Goal: Task Accomplishment & Management: Complete application form

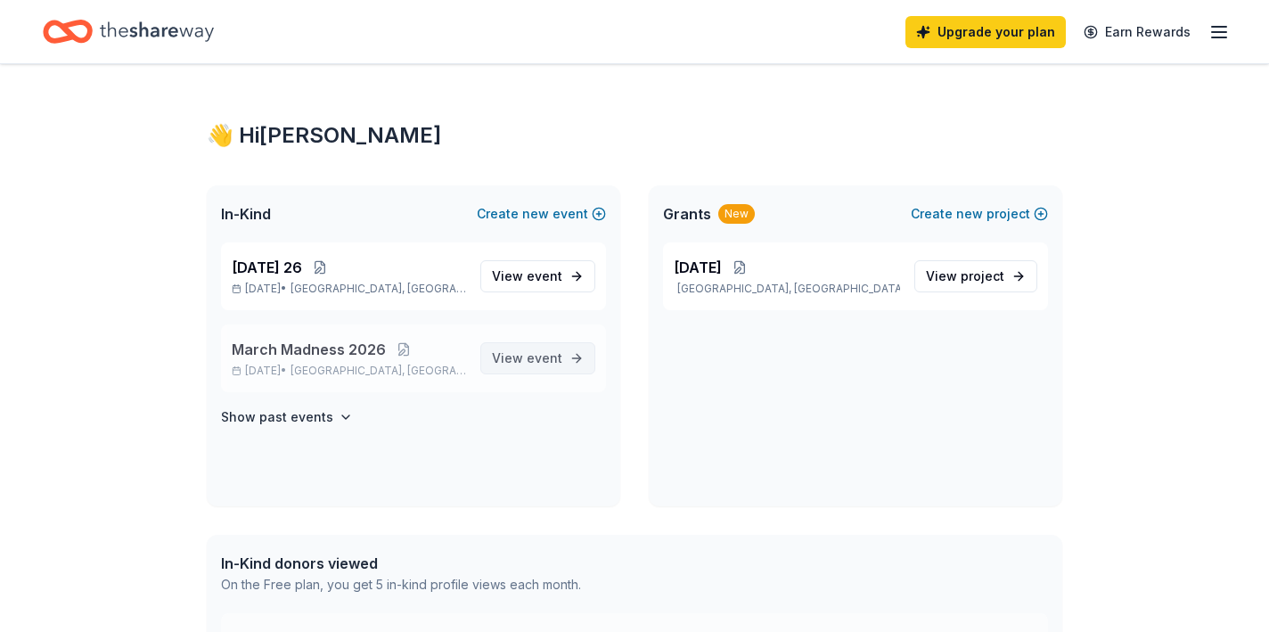
click at [526, 360] on span "View event" at bounding box center [527, 357] width 70 height 21
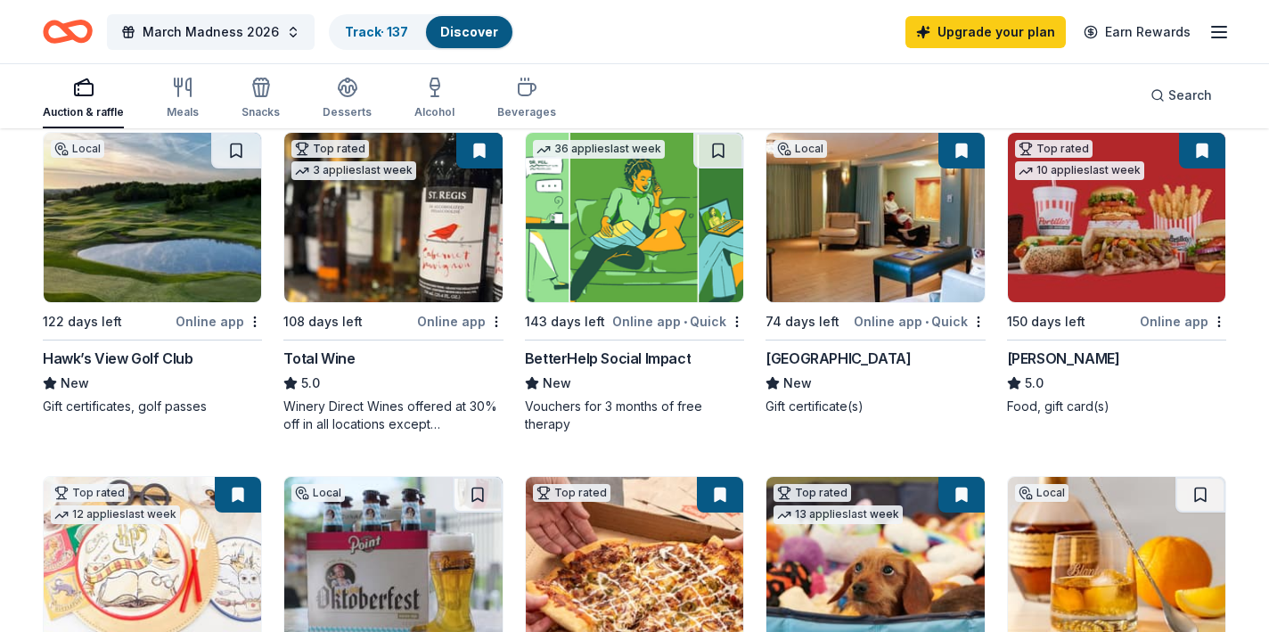
scroll to position [203, 0]
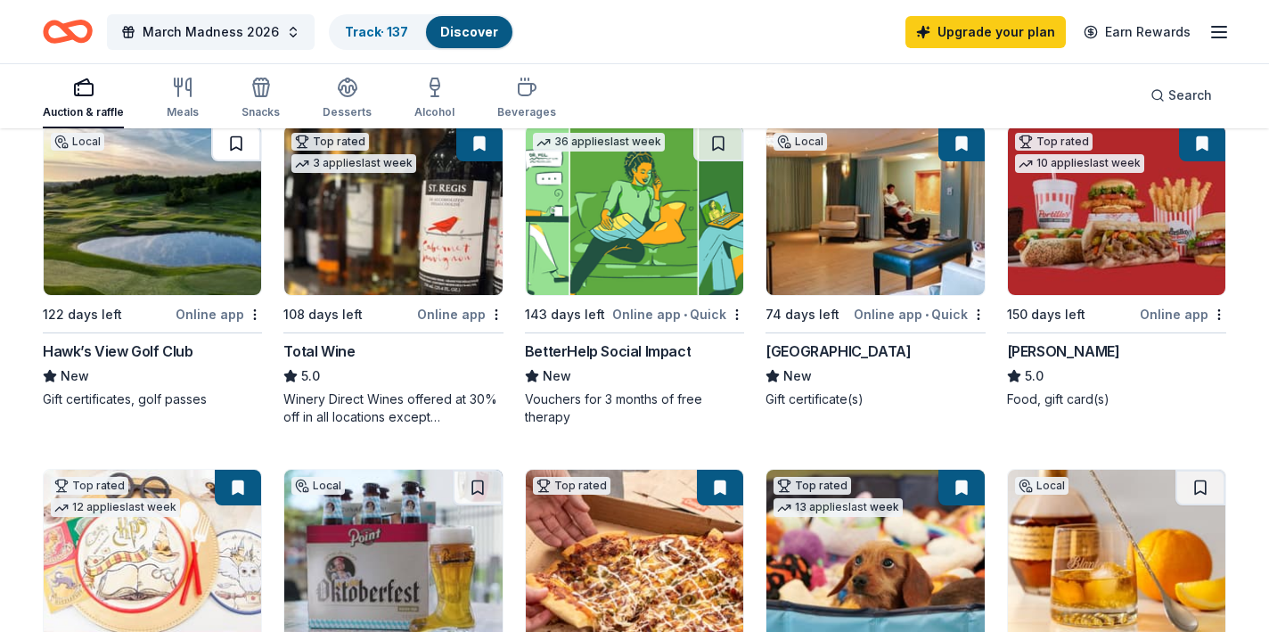
click at [236, 137] on button at bounding box center [236, 144] width 50 height 36
click at [205, 313] on div "Online app" at bounding box center [219, 314] width 86 height 22
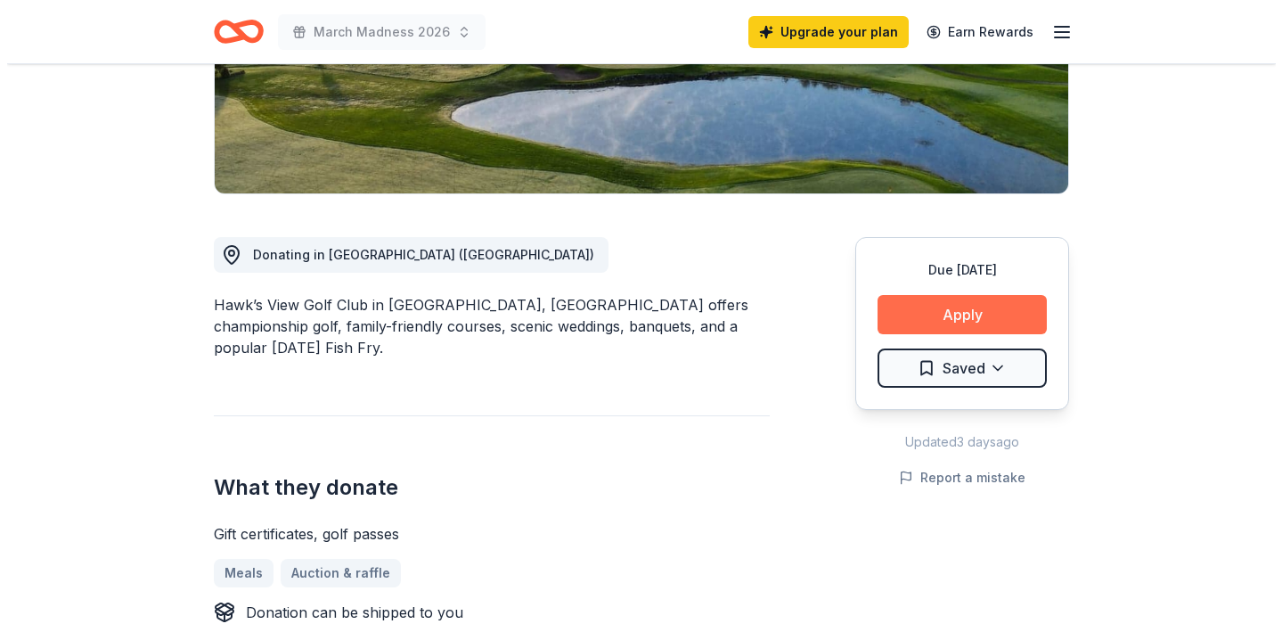
scroll to position [347, 0]
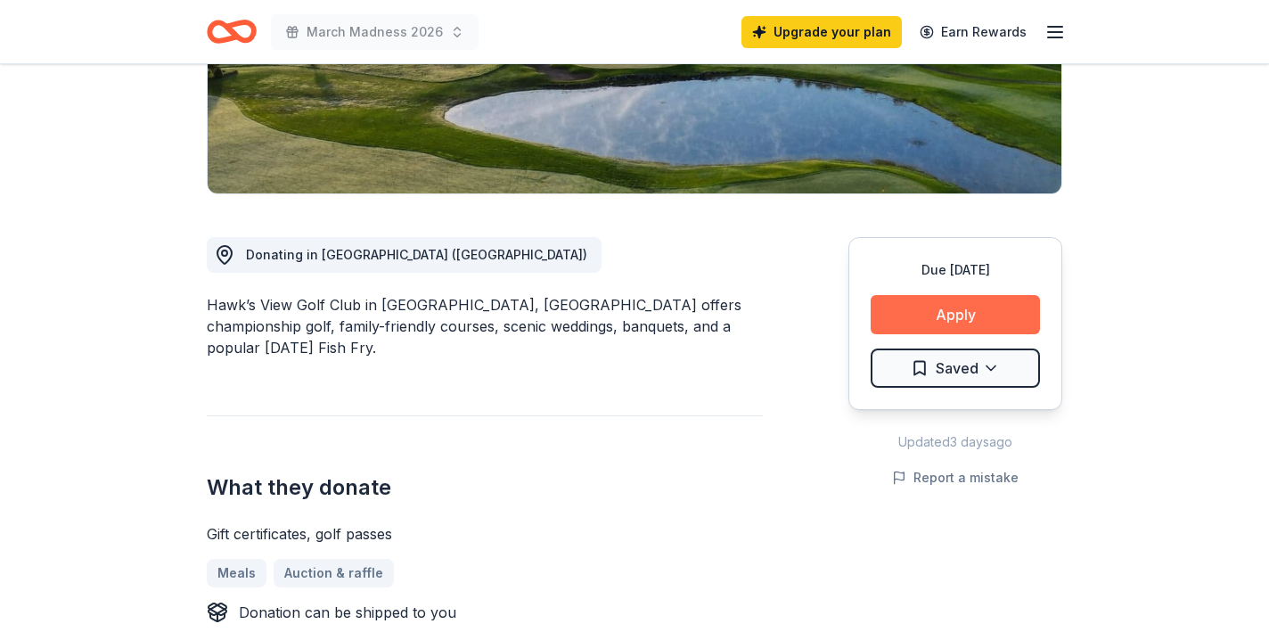
click at [927, 302] on button "Apply" at bounding box center [954, 314] width 169 height 39
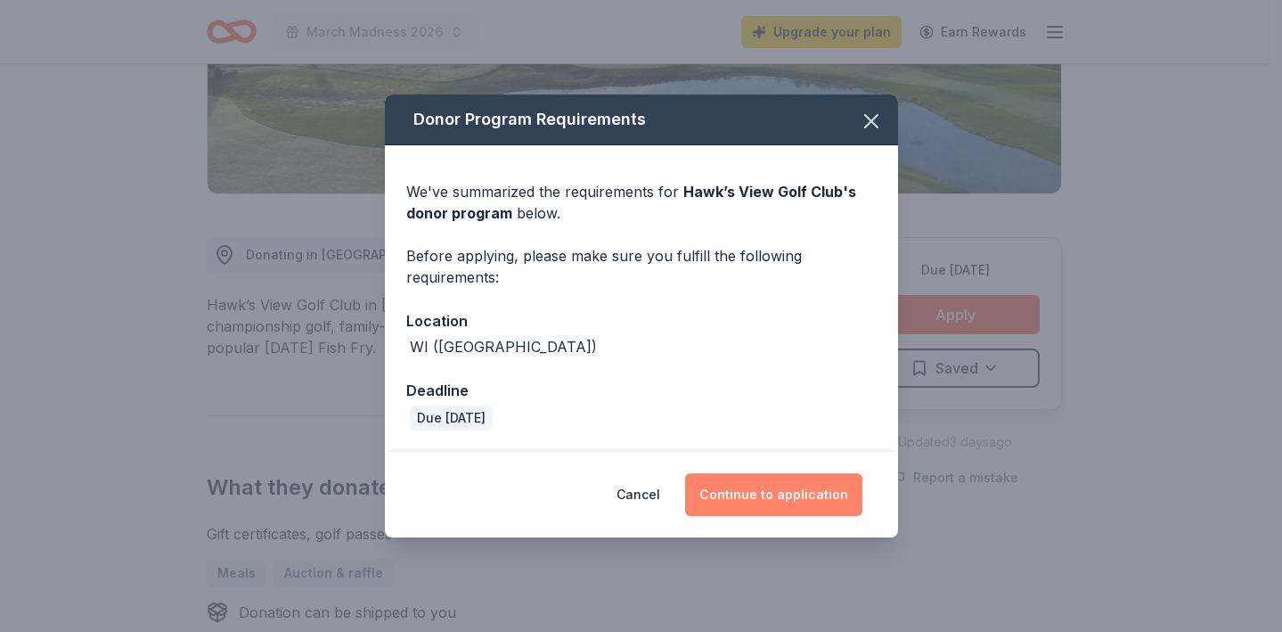
click at [783, 489] on button "Continue to application" at bounding box center [773, 494] width 177 height 43
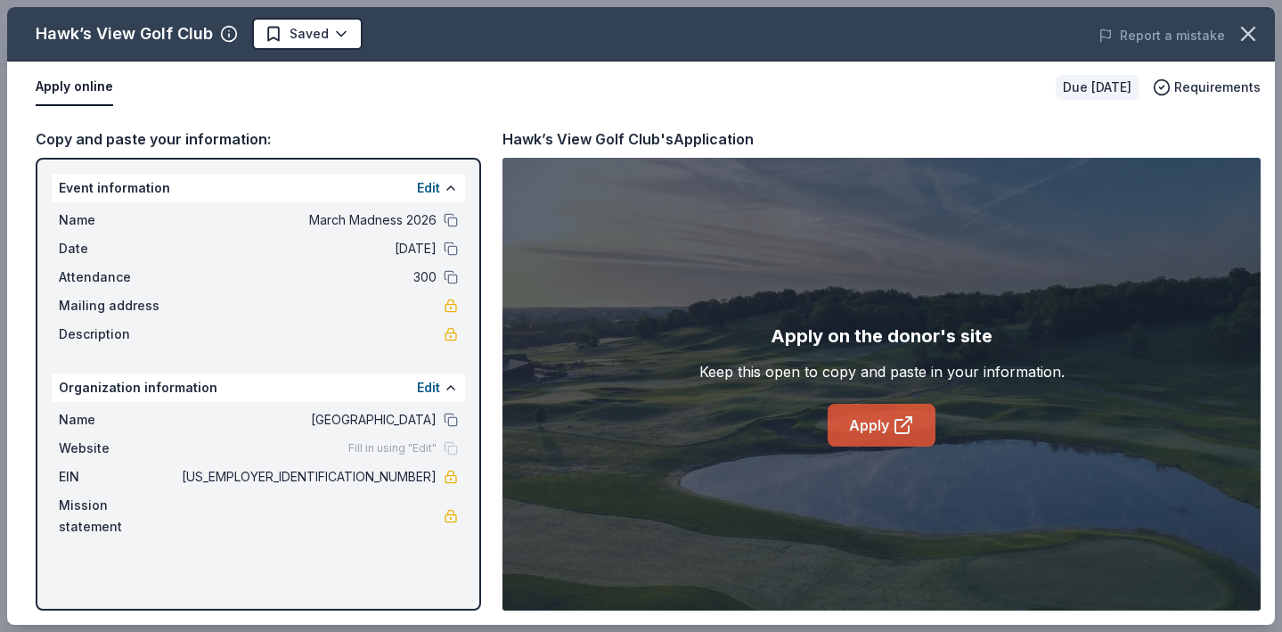
click at [873, 430] on link "Apply" at bounding box center [882, 425] width 108 height 43
click at [1247, 42] on icon "button" at bounding box center [1248, 33] width 25 height 25
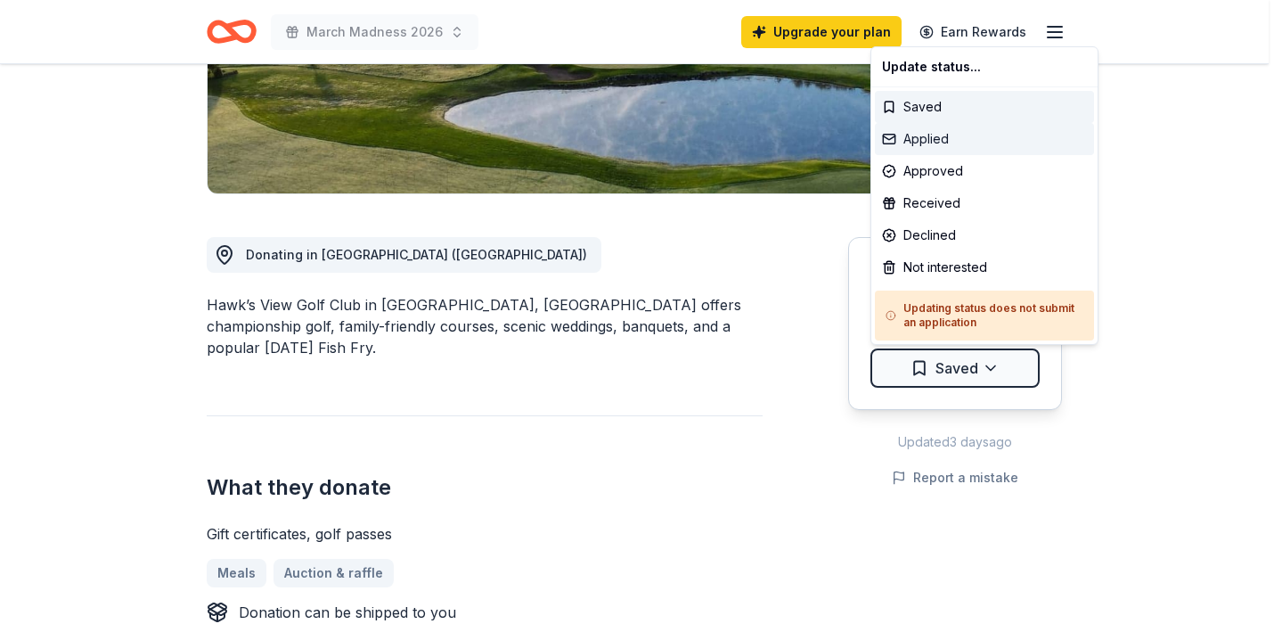
click at [923, 135] on div "Applied" at bounding box center [984, 139] width 219 height 32
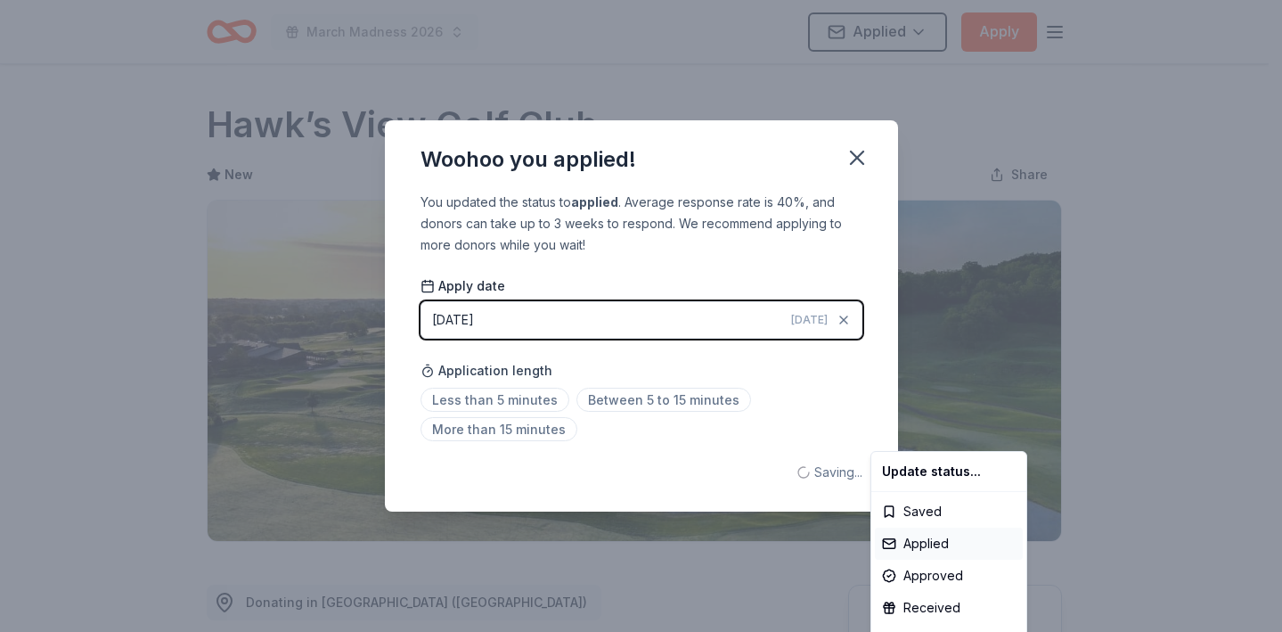
scroll to position [0, 0]
click at [850, 154] on html "March Madness 2026 Applied Apply Due [DATE] Share Hawk’s View Golf Club New Sha…" at bounding box center [641, 316] width 1282 height 632
